Goal: Check status: Check status

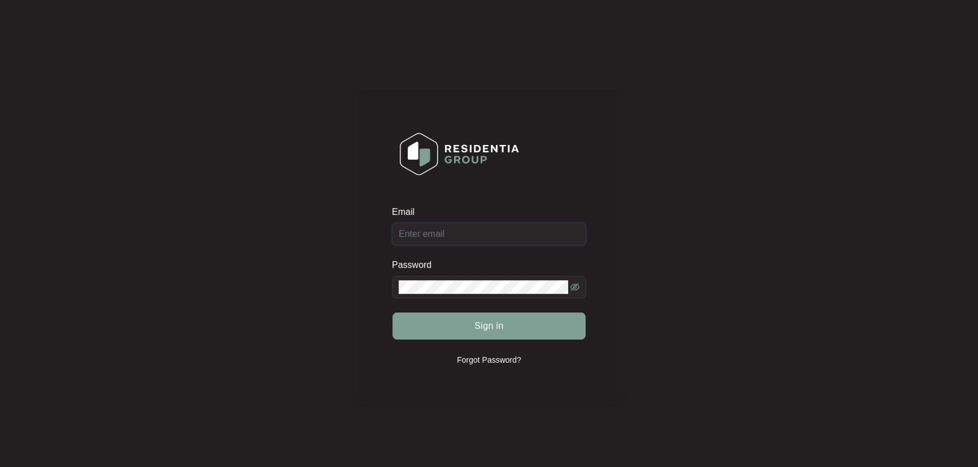
type input "[EMAIL_ADDRESS][DOMAIN_NAME]"
click at [502, 331] on span "Sign in" at bounding box center [488, 327] width 29 height 14
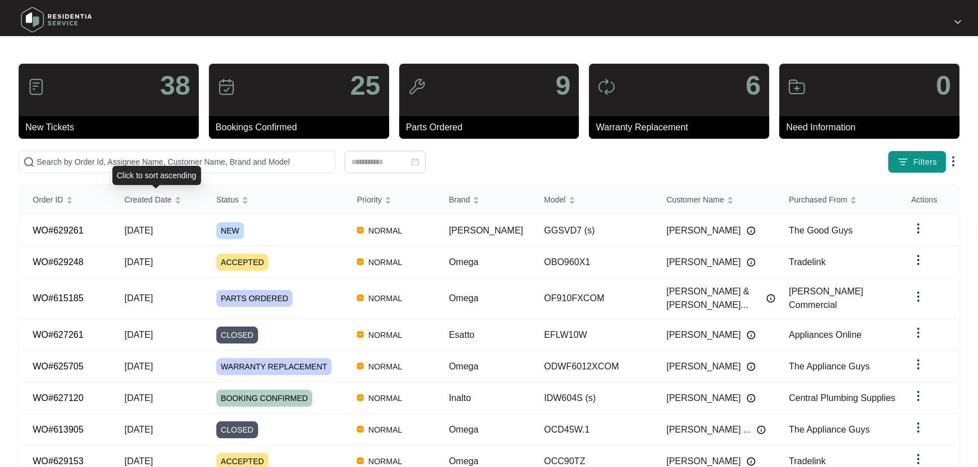
click at [198, 141] on div "38 New Tickets 25 Bookings Confirmed 9 Parts Ordered 6 Warranty Replacement 0 N…" at bounding box center [489, 320] width 942 height 514
click at [211, 159] on input "text" at bounding box center [184, 162] width 294 height 12
paste input "626671"
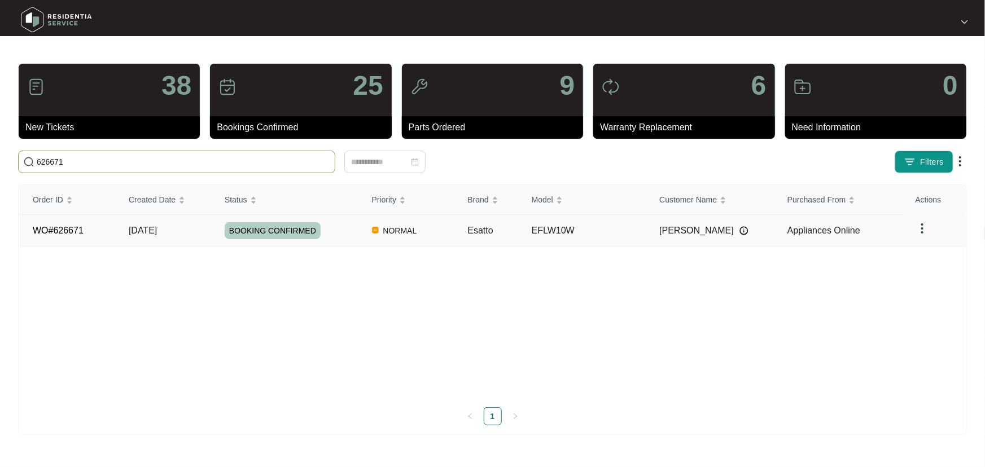
type input "626671"
click at [337, 226] on div "BOOKING CONFIRMED" at bounding box center [292, 230] width 134 height 17
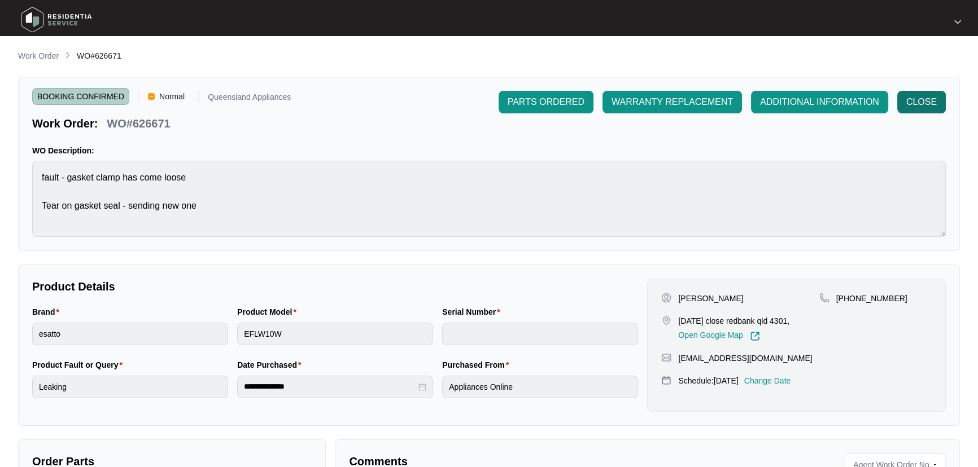
click at [925, 97] on span "CLOSE" at bounding box center [921, 102] width 30 height 14
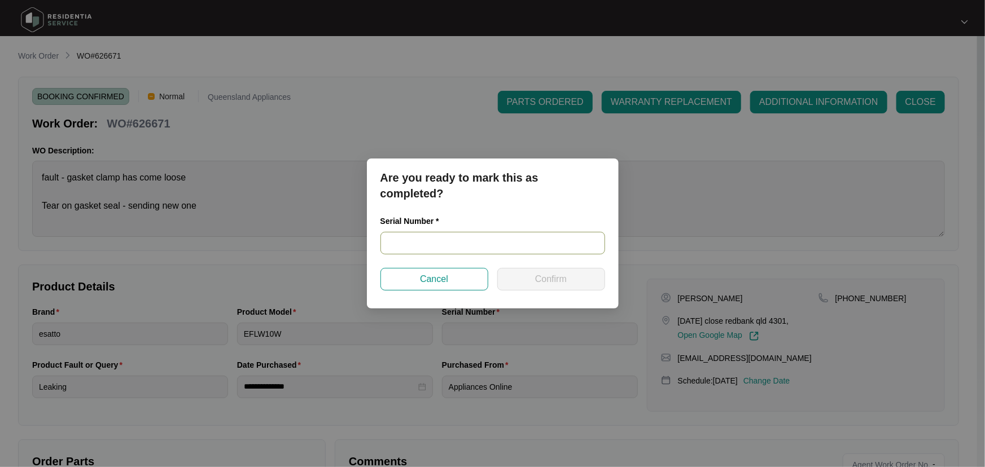
paste input "540N682920143155K00066"
click at [544, 244] on input "text" at bounding box center [493, 243] width 225 height 23
type input "540N682920143155K00066"
click at [553, 275] on span "Confirm" at bounding box center [551, 280] width 32 height 14
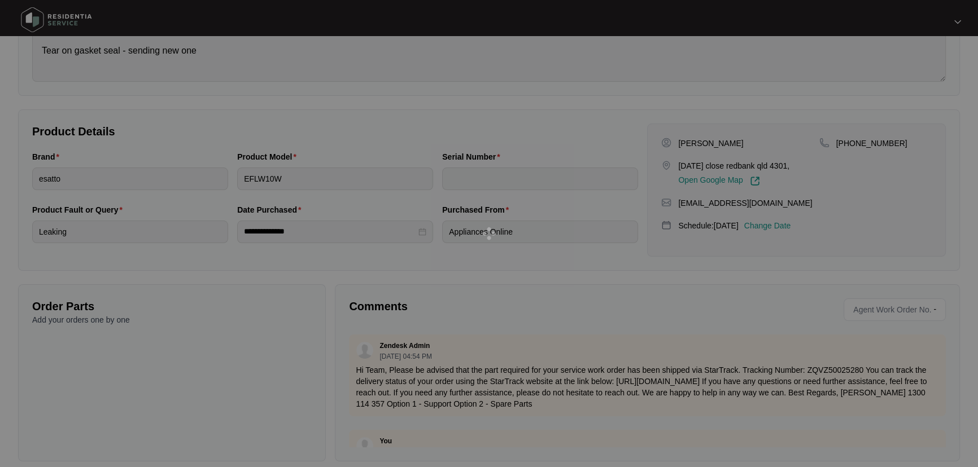
scroll to position [167, 0]
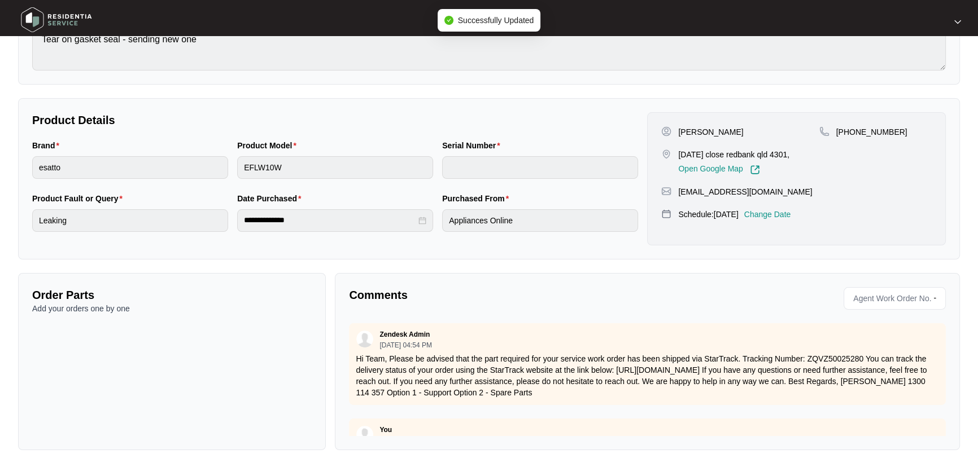
type input "540N682920143155K00066"
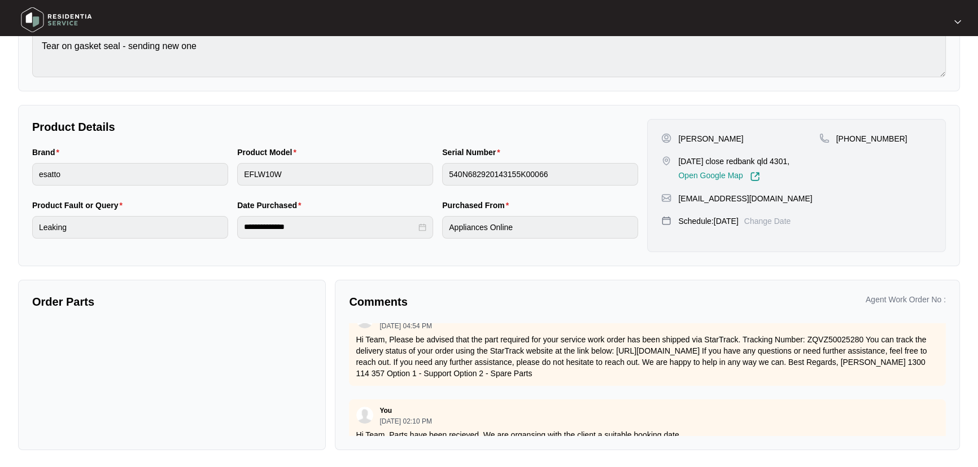
scroll to position [38, 0]
